Goal: Information Seeking & Learning: Learn about a topic

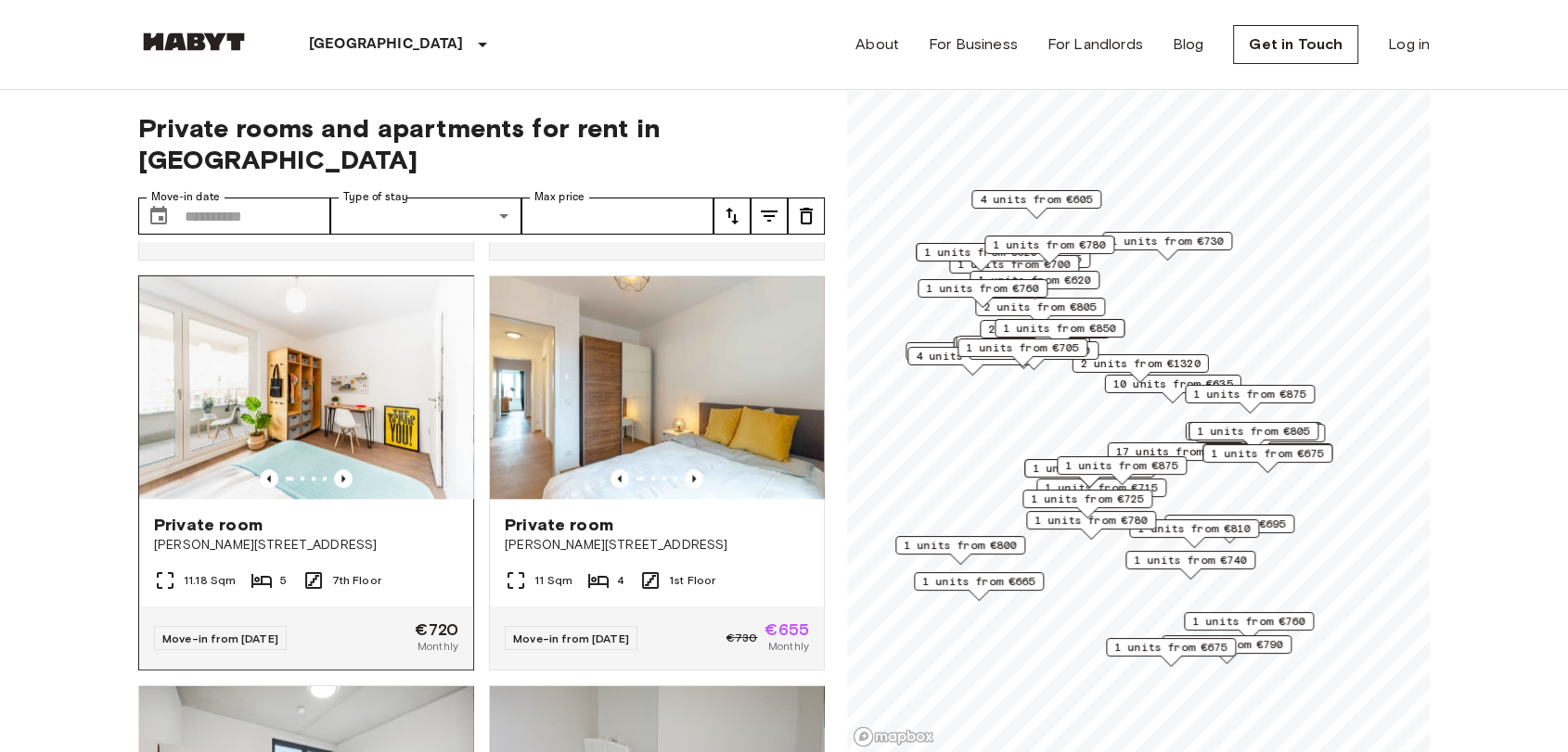
scroll to position [2060, 0]
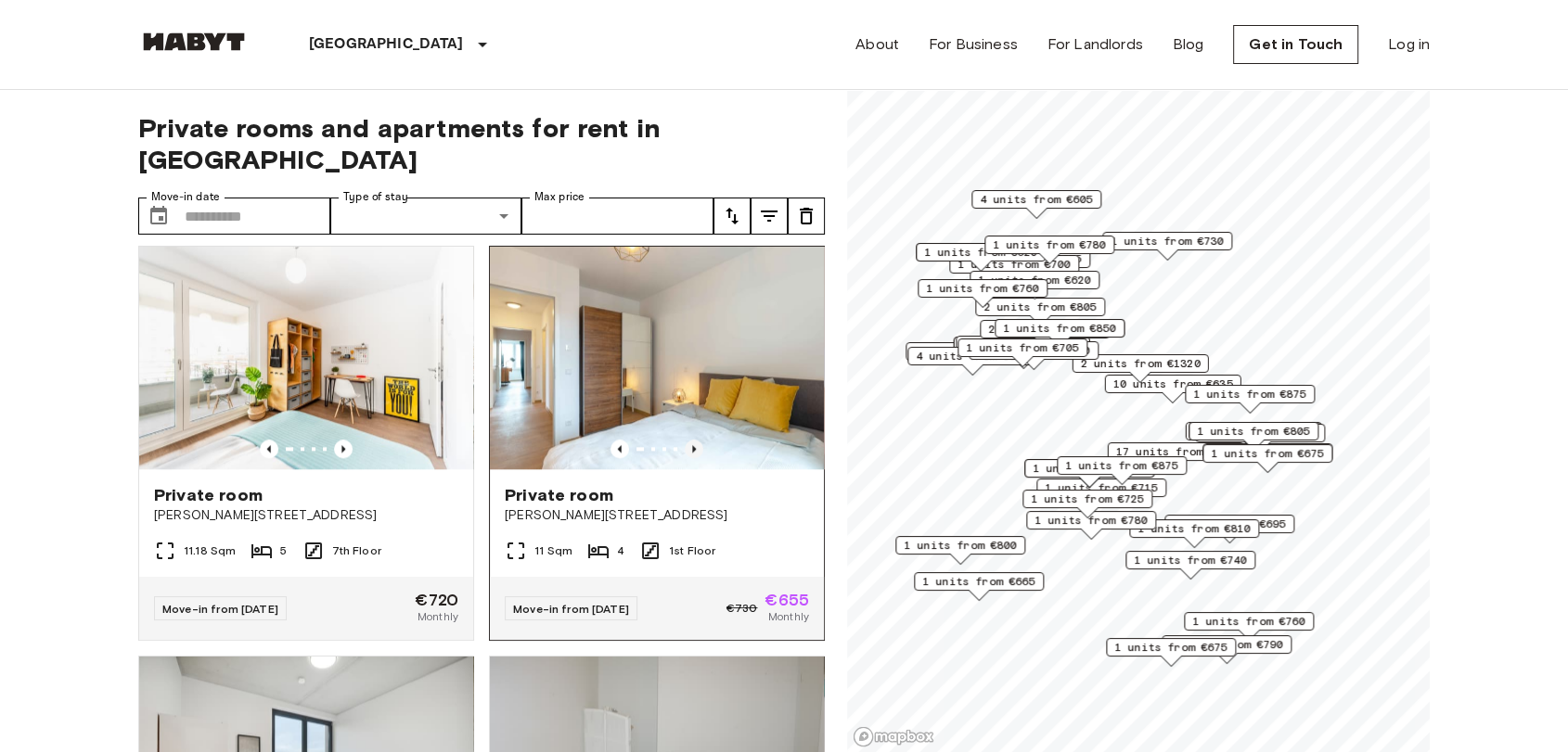
click at [684, 458] on icon "Previous image" at bounding box center [693, 448] width 19 height 19
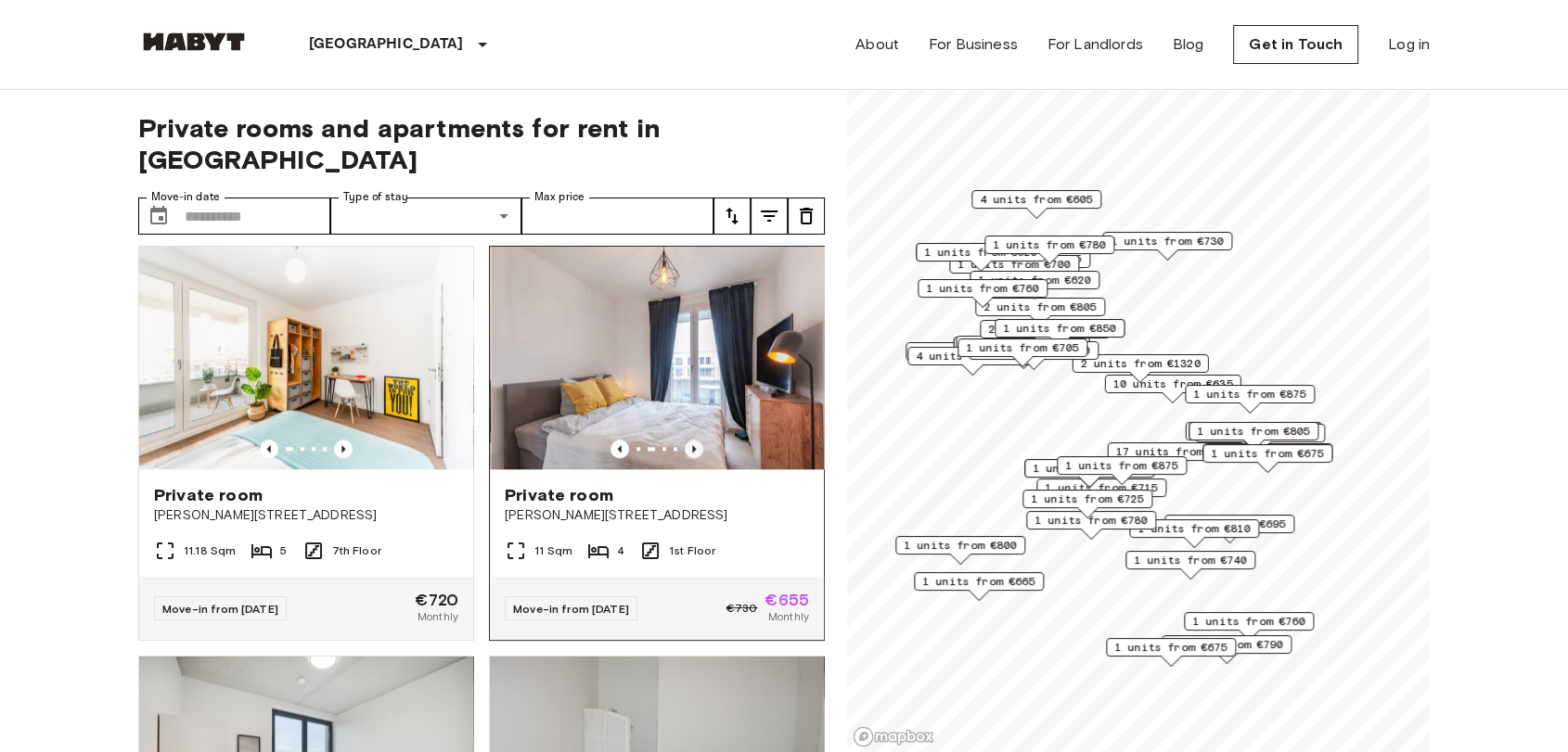
click at [684, 458] on icon "Previous image" at bounding box center [693, 448] width 19 height 19
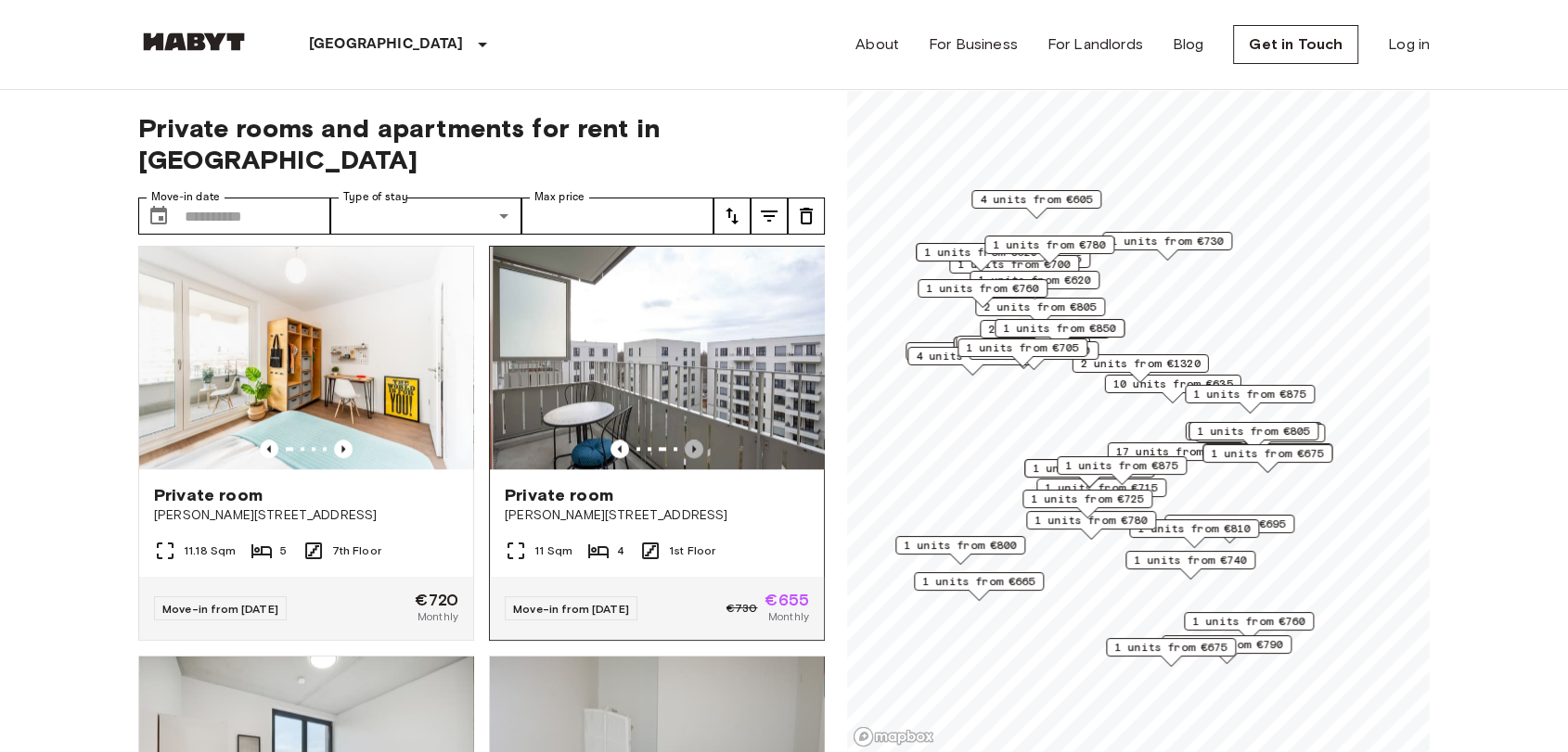
click at [684, 458] on icon "Previous image" at bounding box center [693, 448] width 19 height 19
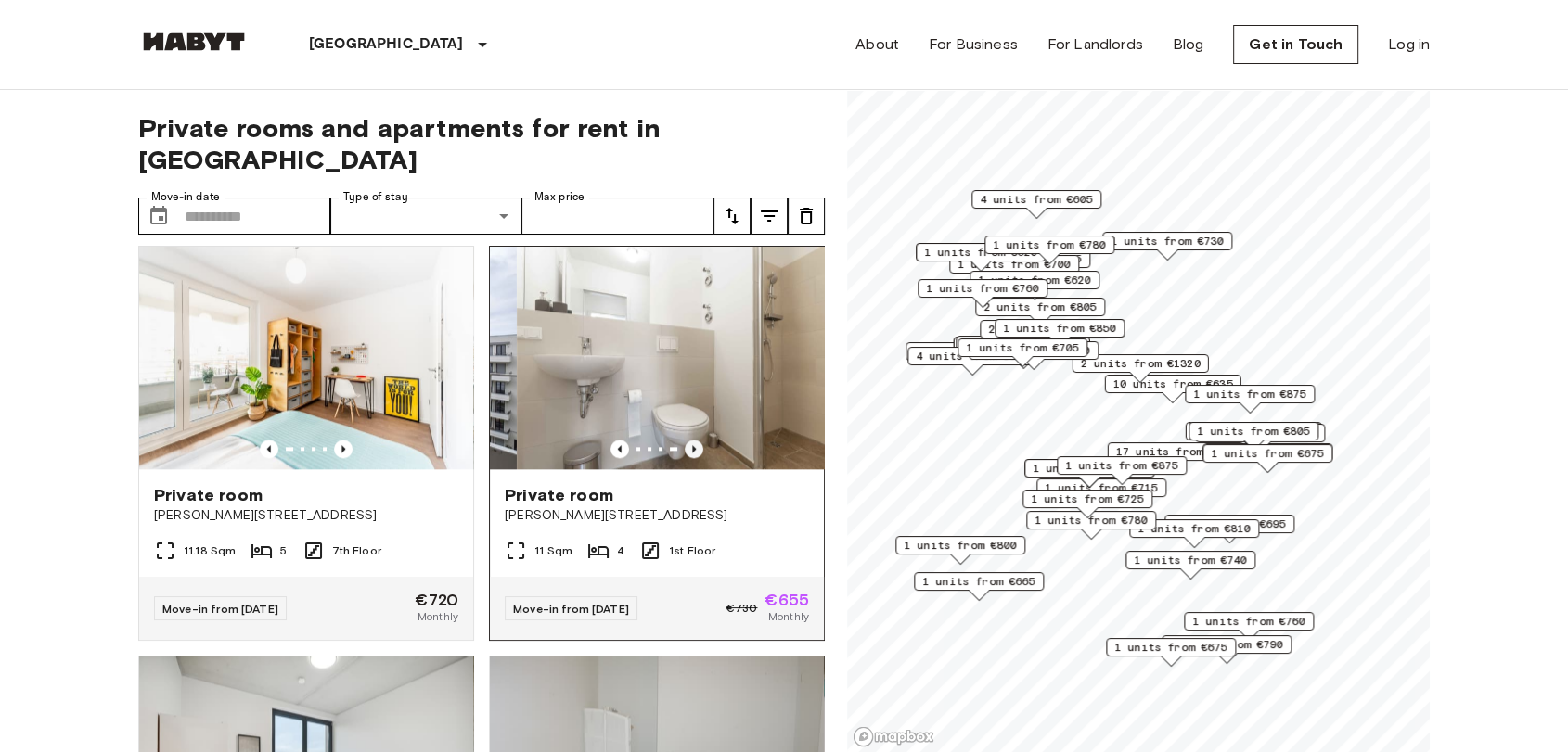
click at [684, 458] on icon "Previous image" at bounding box center [693, 448] width 19 height 19
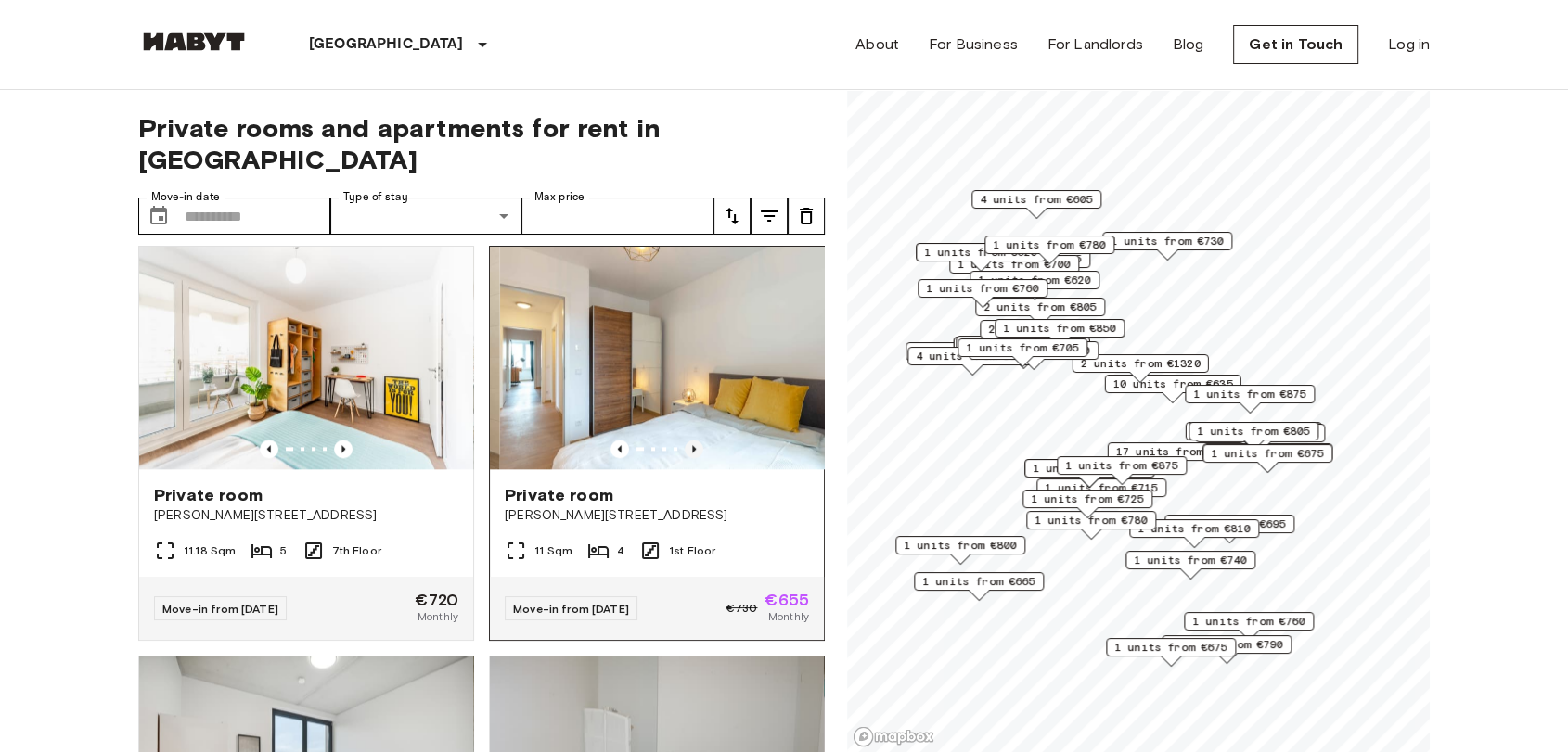
click at [684, 458] on icon "Previous image" at bounding box center [693, 448] width 19 height 19
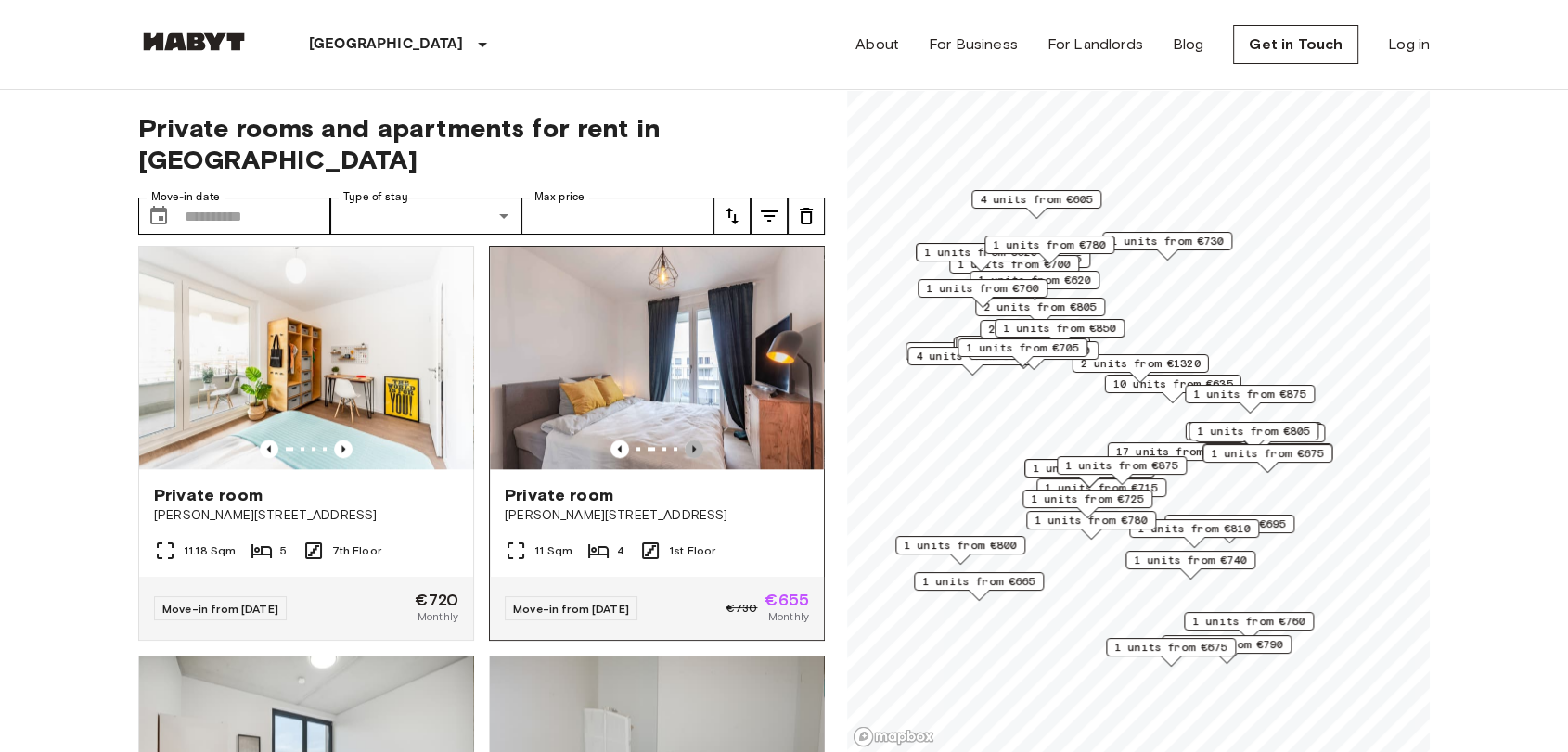
click at [684, 458] on icon "Previous image" at bounding box center [693, 448] width 19 height 19
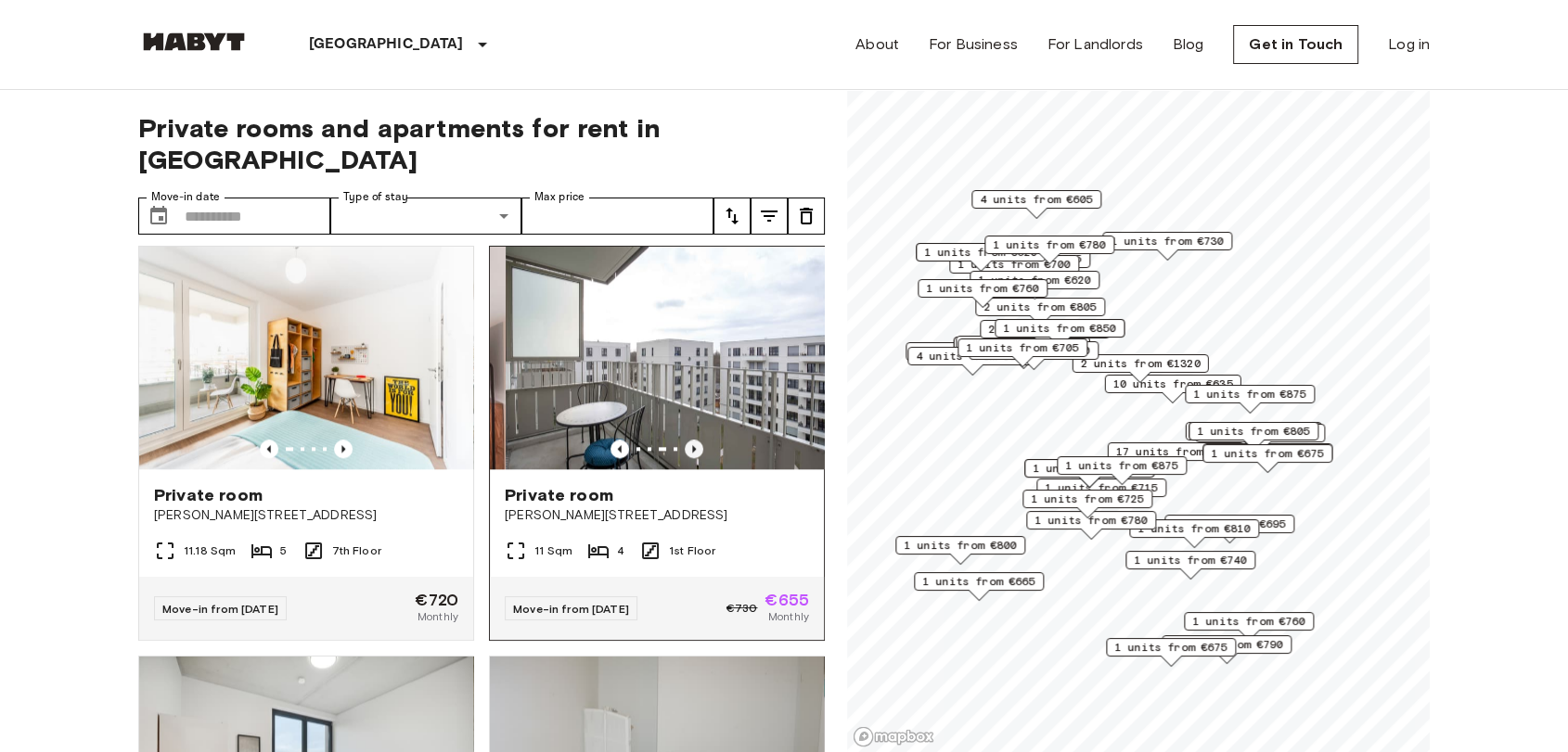
click at [684, 458] on icon "Previous image" at bounding box center [693, 448] width 19 height 19
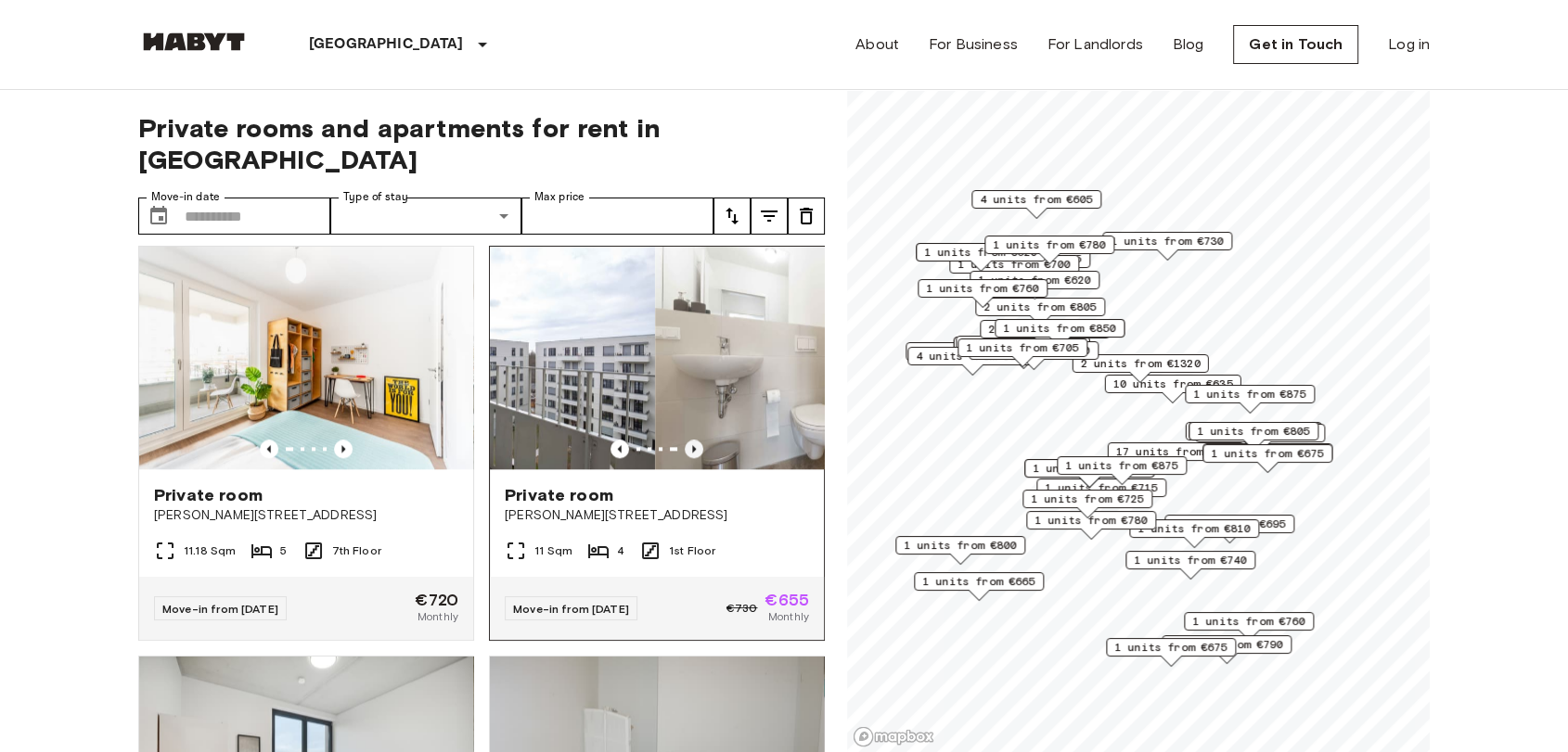
click at [684, 458] on icon "Previous image" at bounding box center [693, 448] width 19 height 19
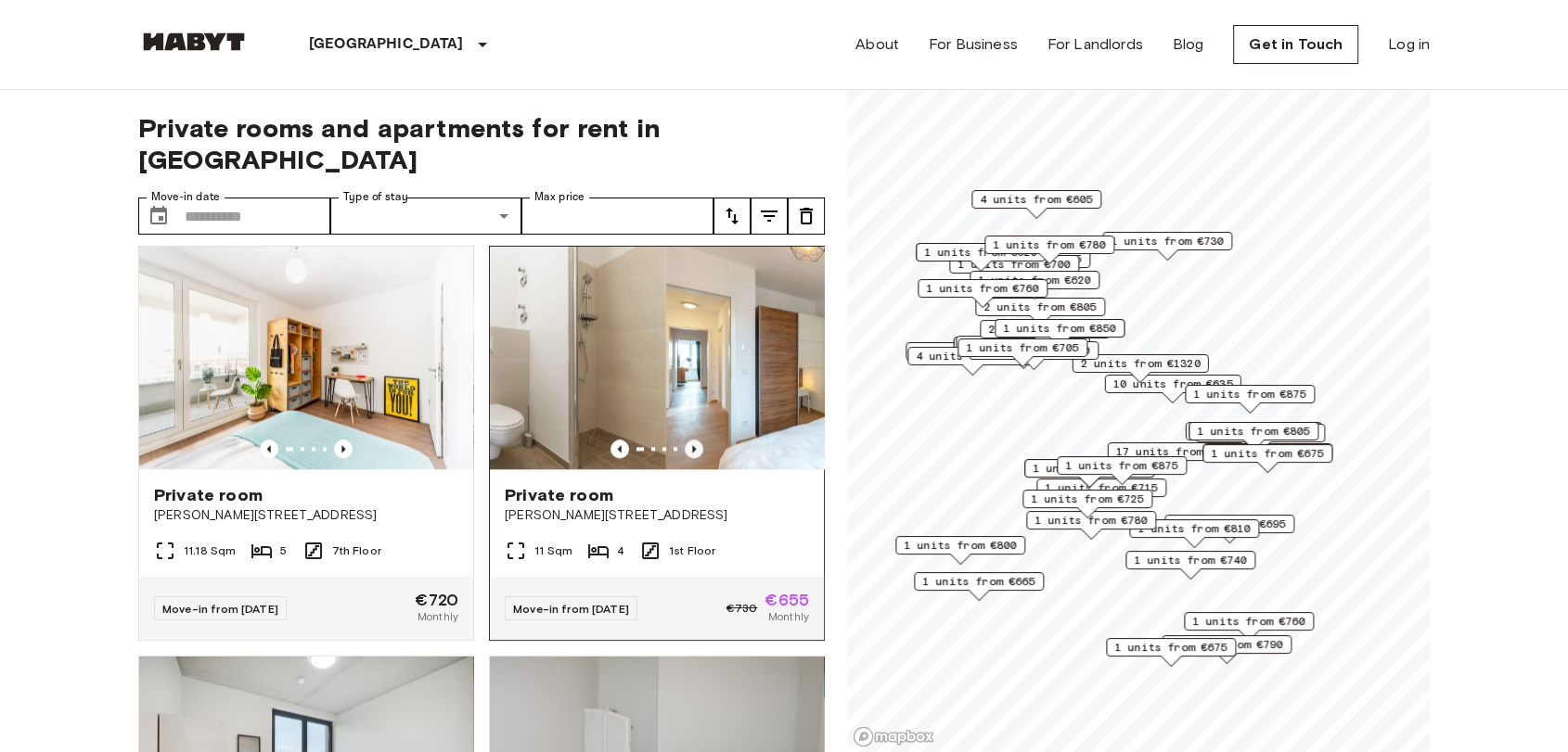
click at [684, 458] on icon "Previous image" at bounding box center [693, 448] width 19 height 19
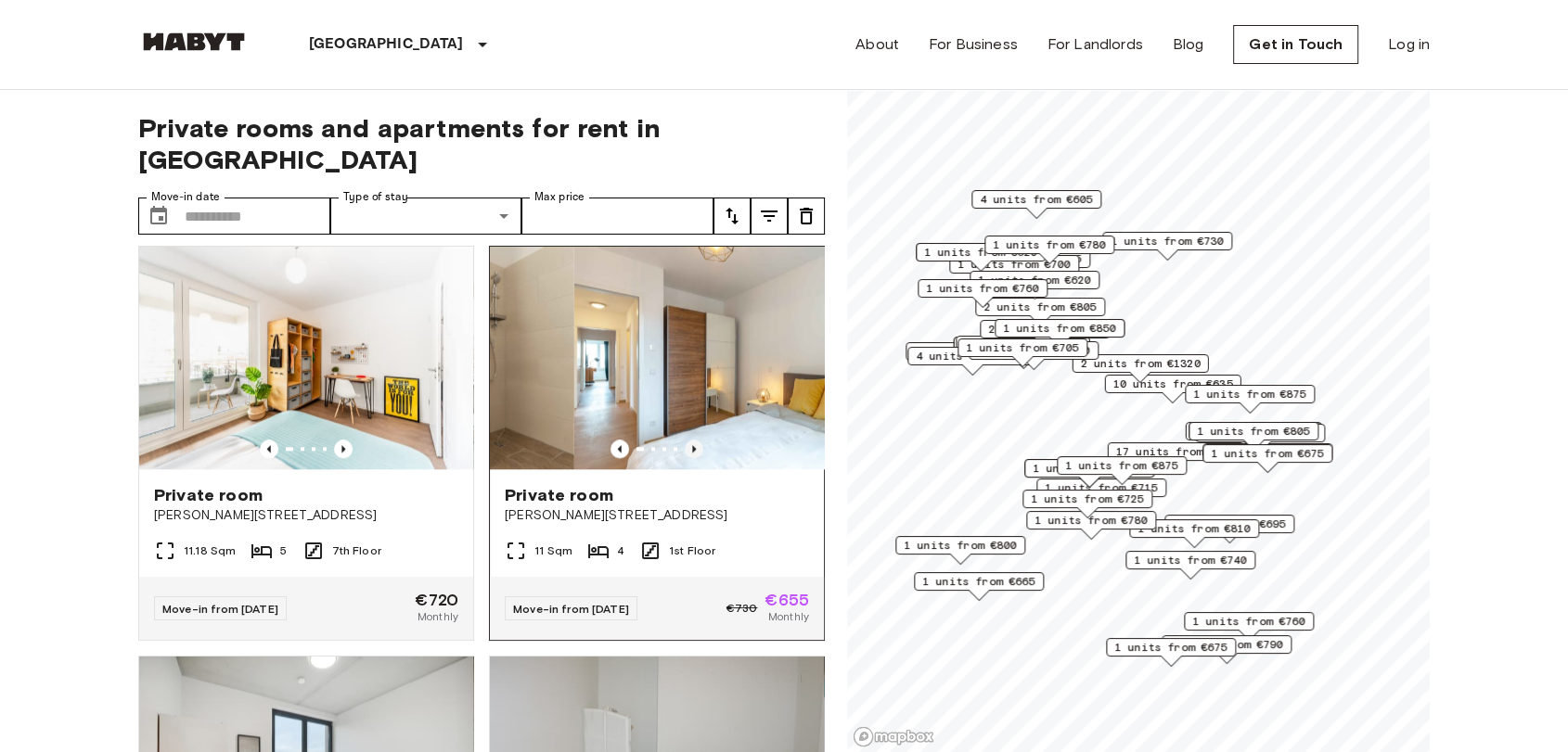
click at [684, 458] on icon "Previous image" at bounding box center [693, 448] width 19 height 19
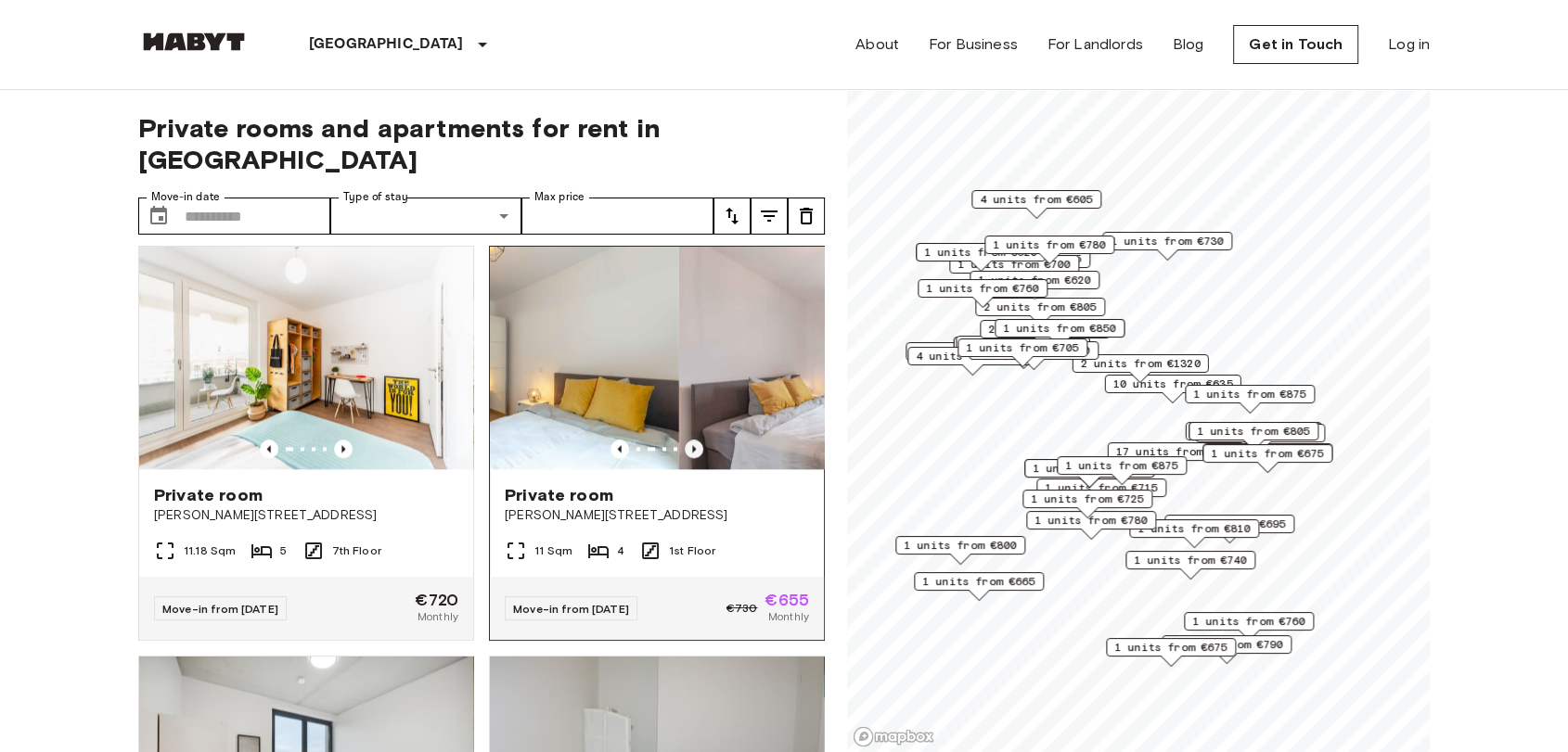
click at [684, 458] on icon "Previous image" at bounding box center [693, 448] width 19 height 19
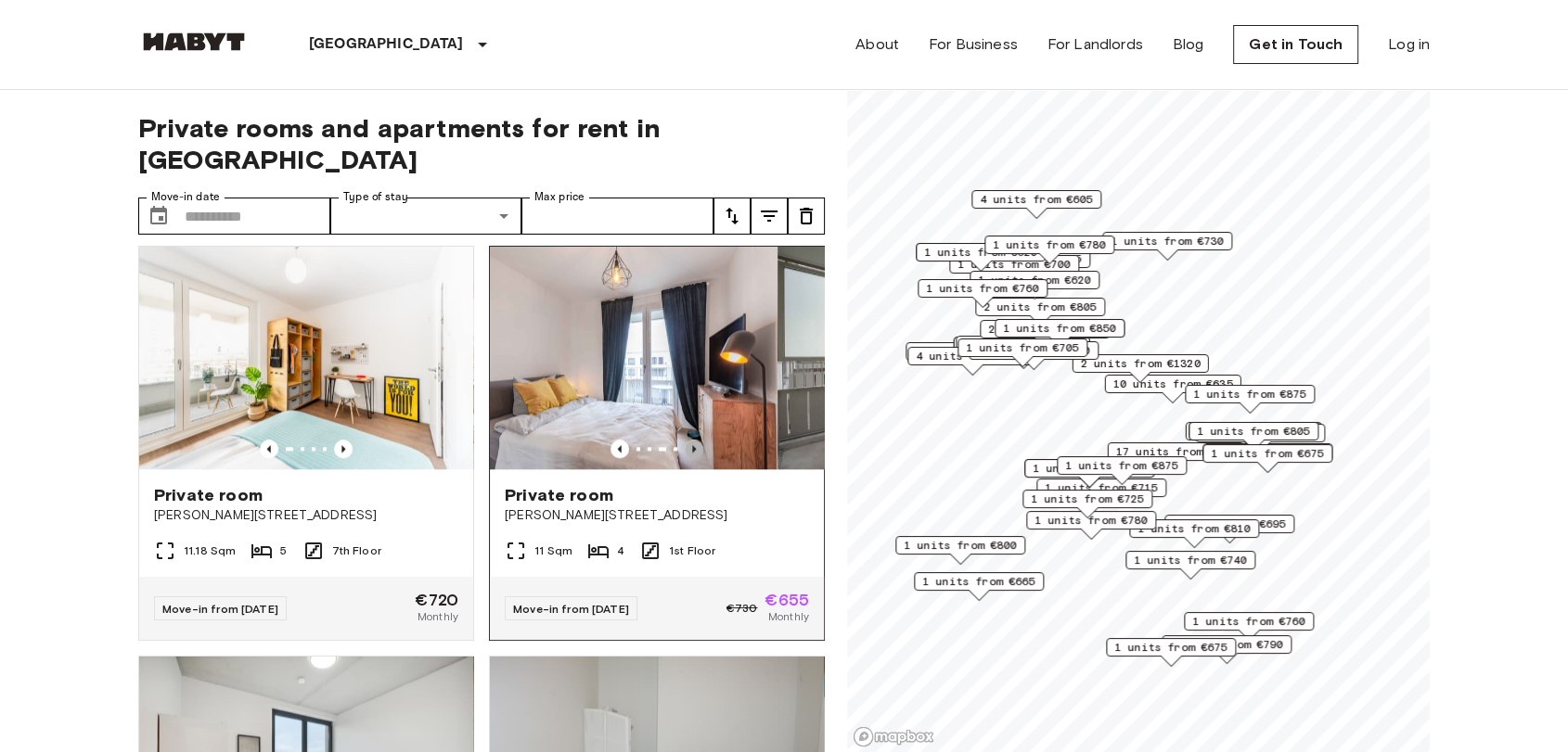
click at [684, 458] on icon "Previous image" at bounding box center [693, 448] width 19 height 19
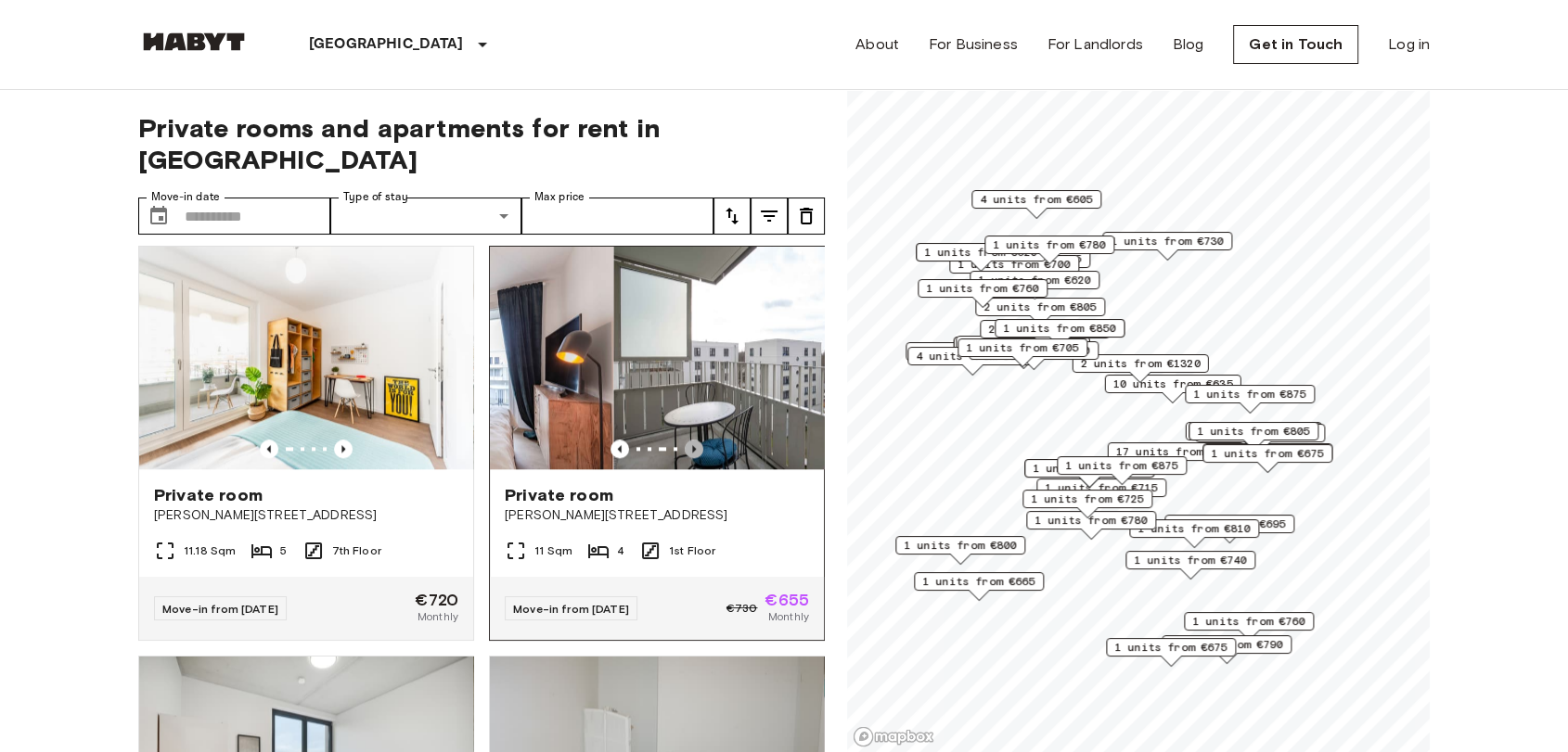
click at [684, 458] on icon "Previous image" at bounding box center [693, 448] width 19 height 19
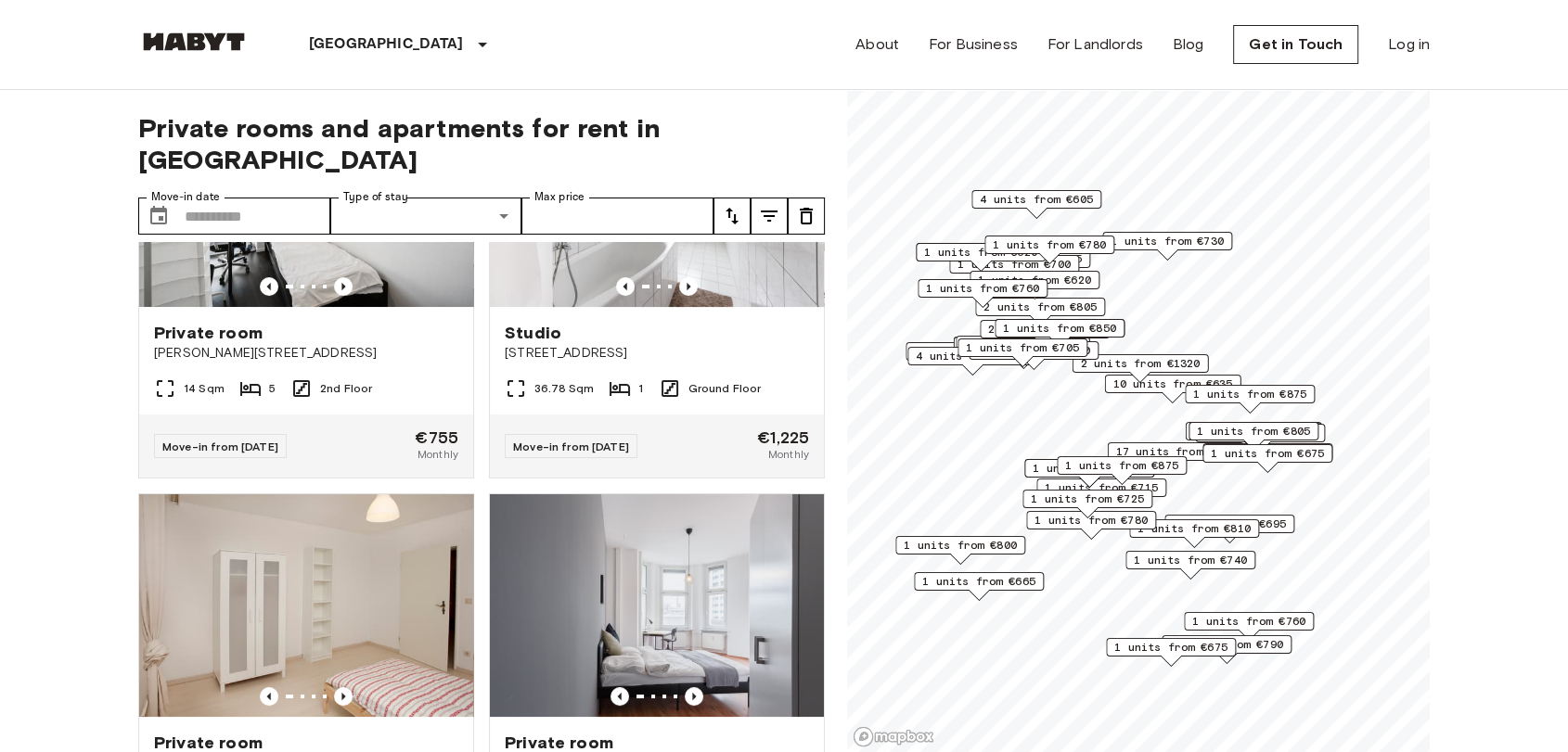
scroll to position [0, 0]
